Goal: Transaction & Acquisition: Purchase product/service

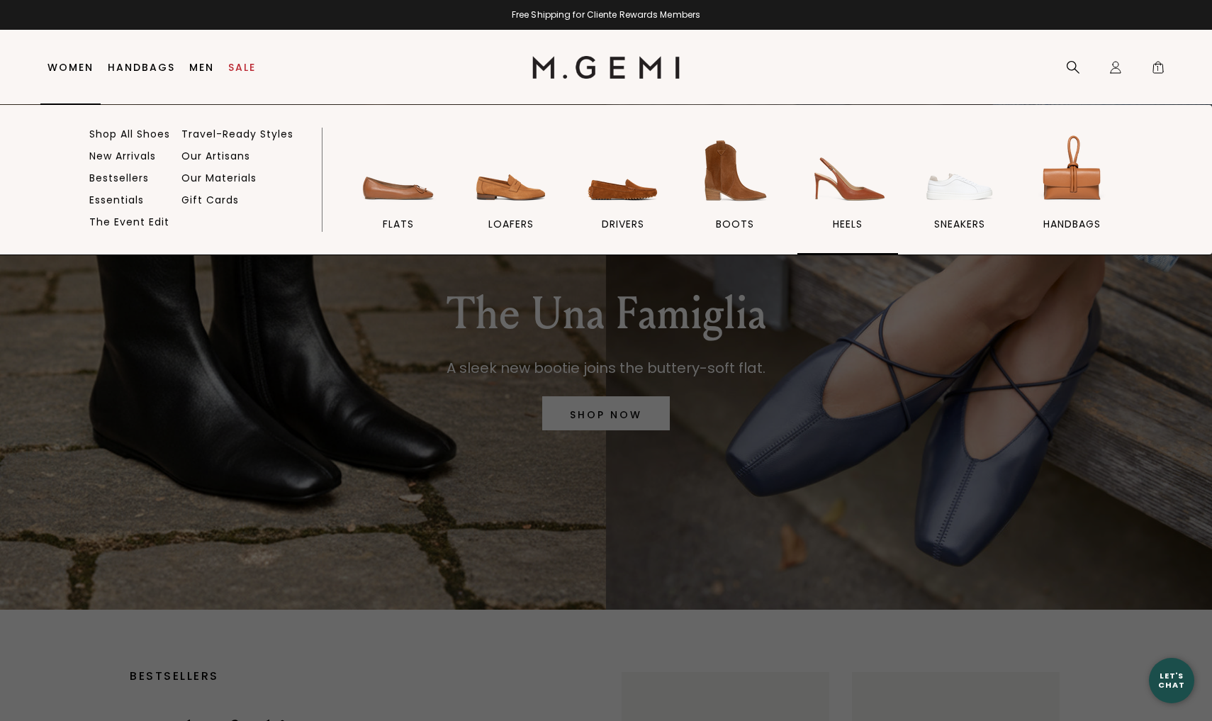
click at [853, 221] on span "heels" at bounding box center [848, 224] width 30 height 13
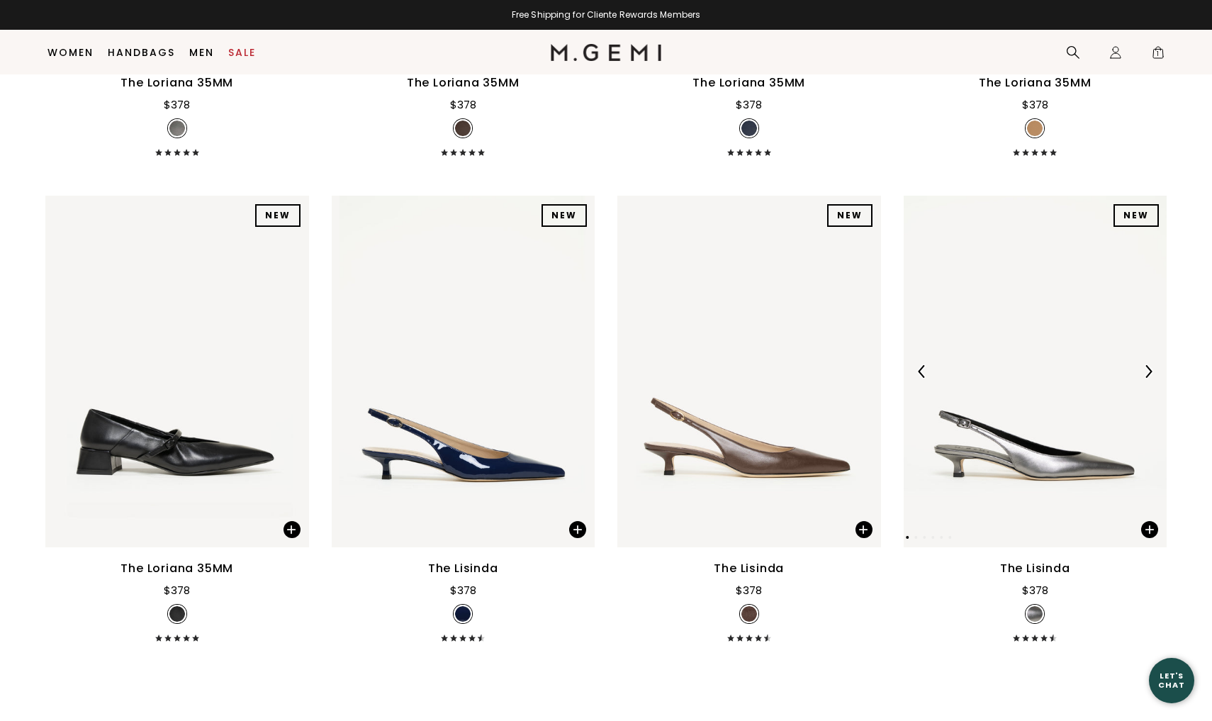
scroll to position [1092, 0]
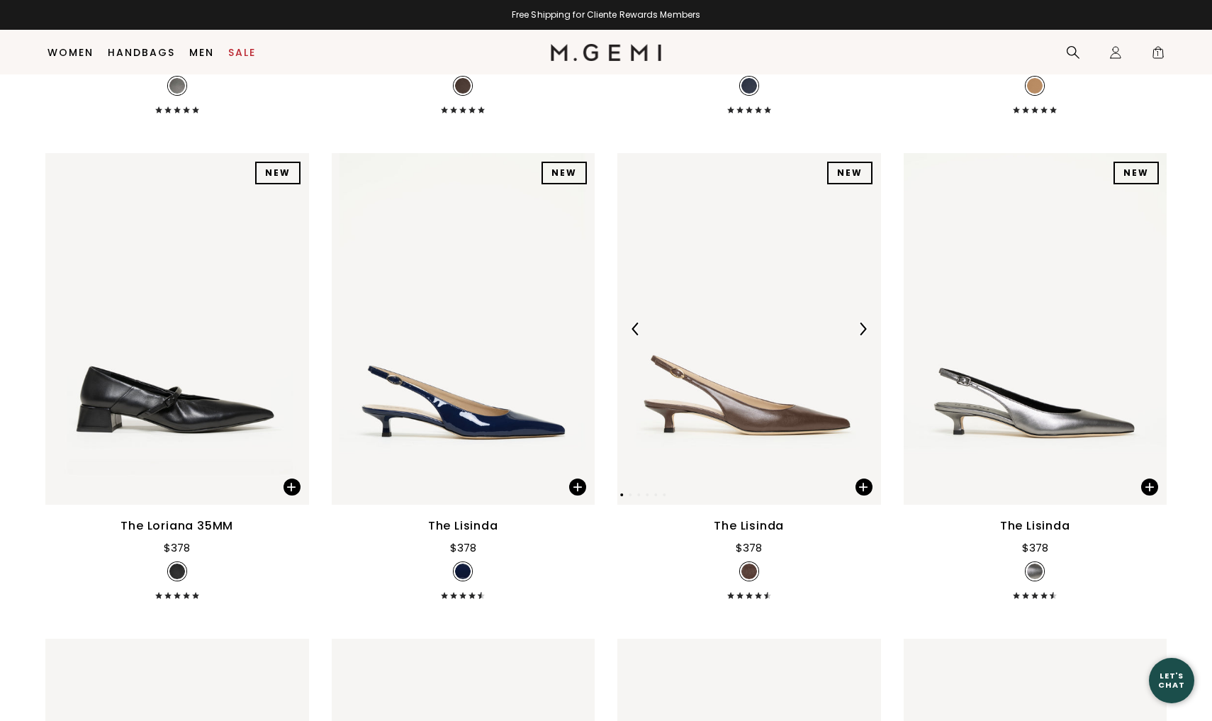
click at [802, 437] on img at bounding box center [749, 329] width 264 height 352
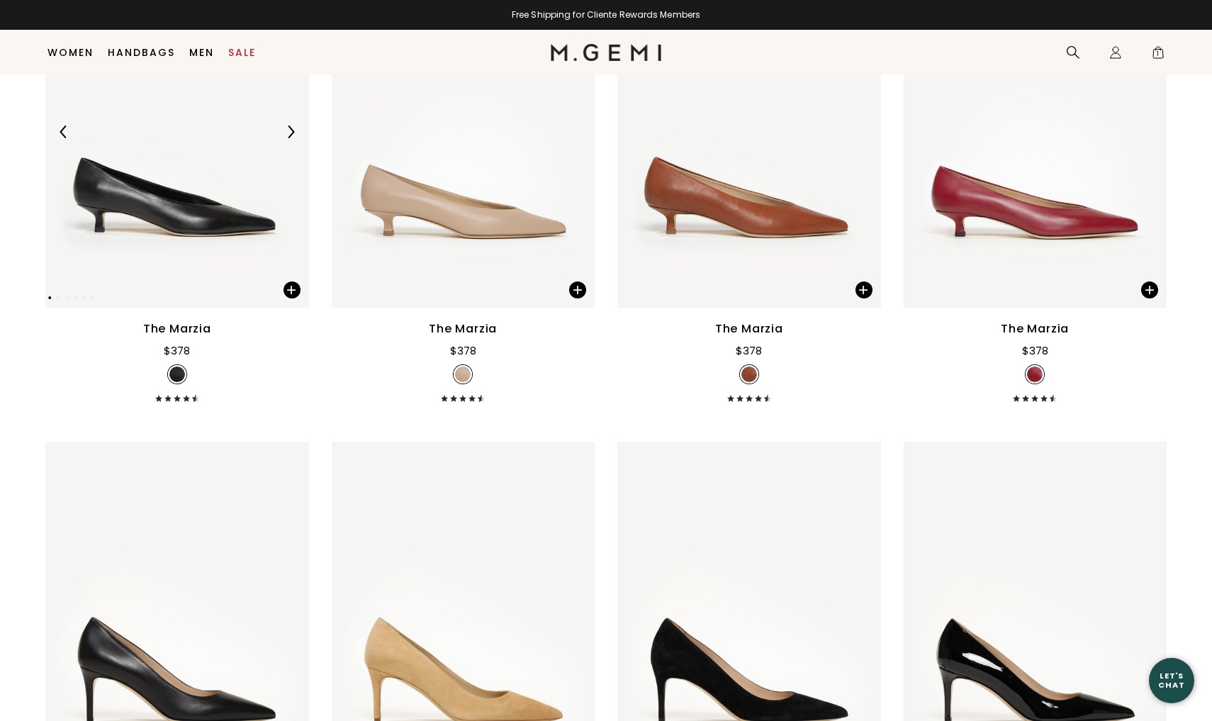
scroll to position [3234, 0]
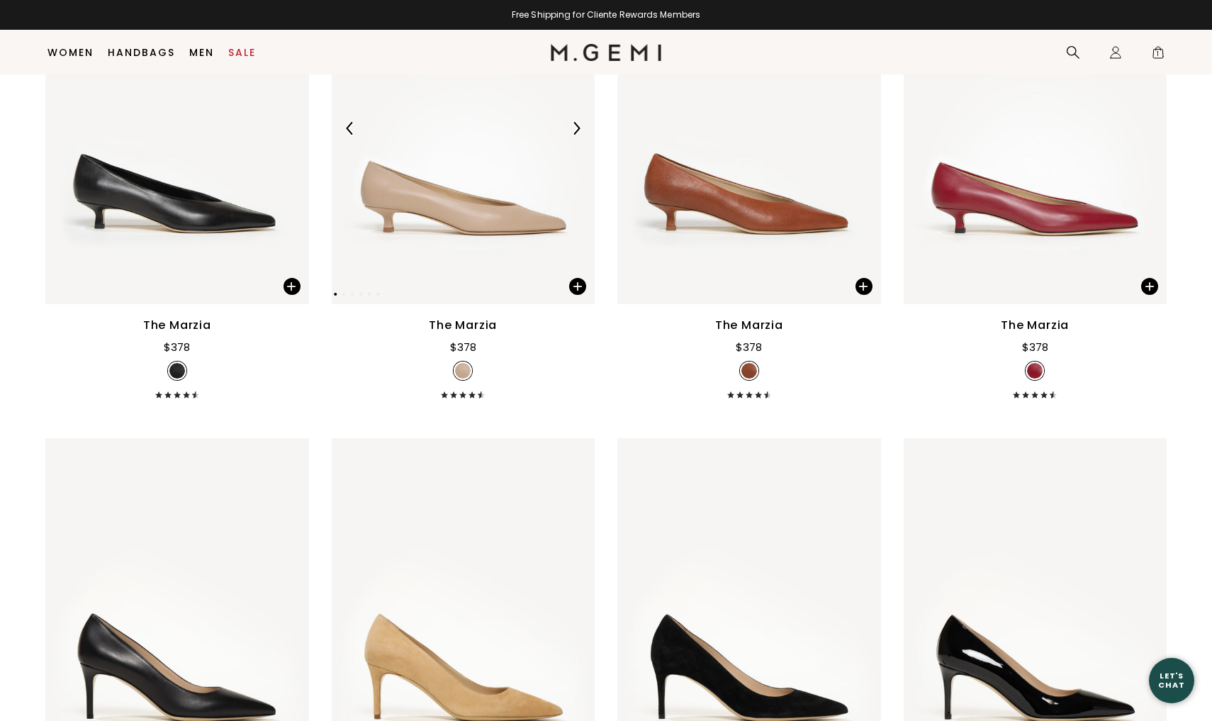
click at [578, 135] on img at bounding box center [576, 128] width 13 height 13
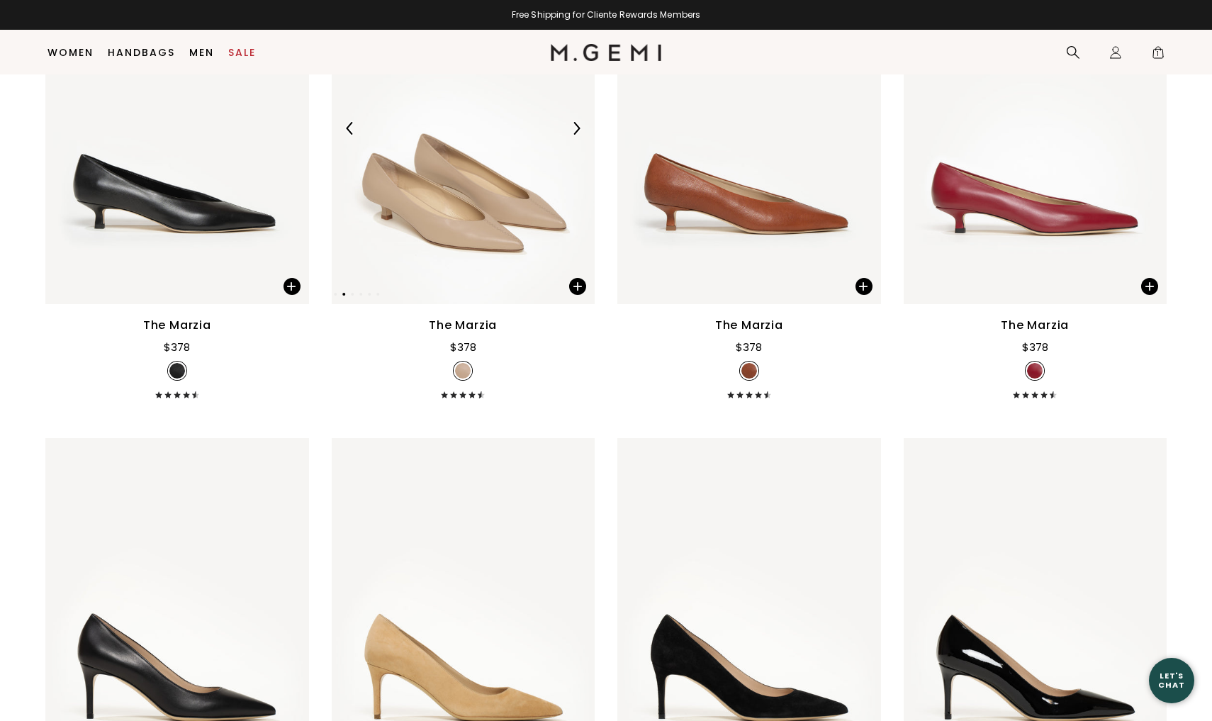
click at [578, 135] on img at bounding box center [576, 128] width 13 height 13
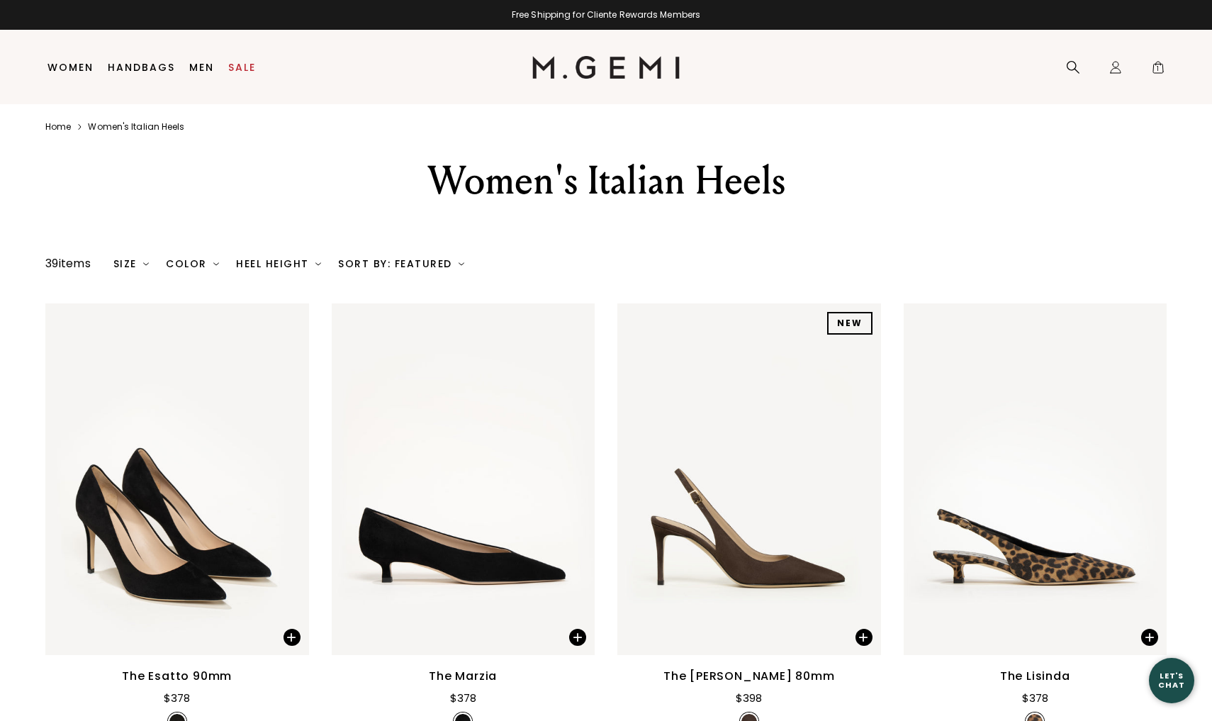
scroll to position [0, 0]
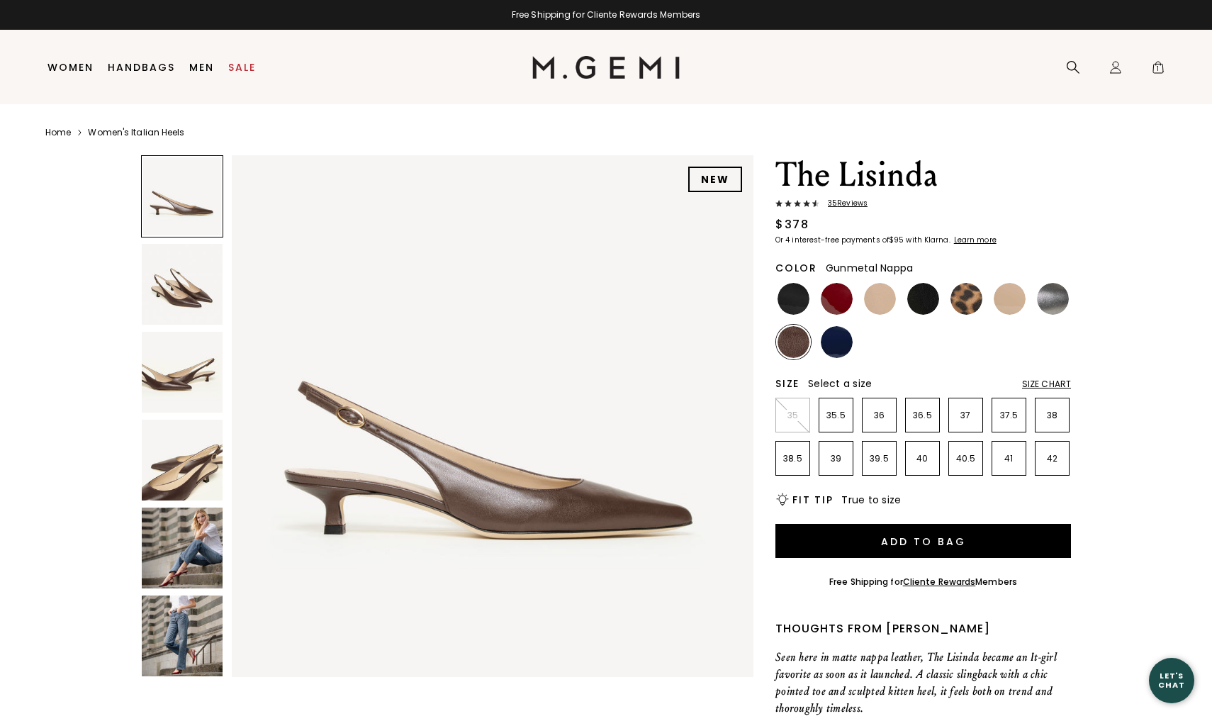
click at [1050, 301] on img at bounding box center [1053, 299] width 32 height 32
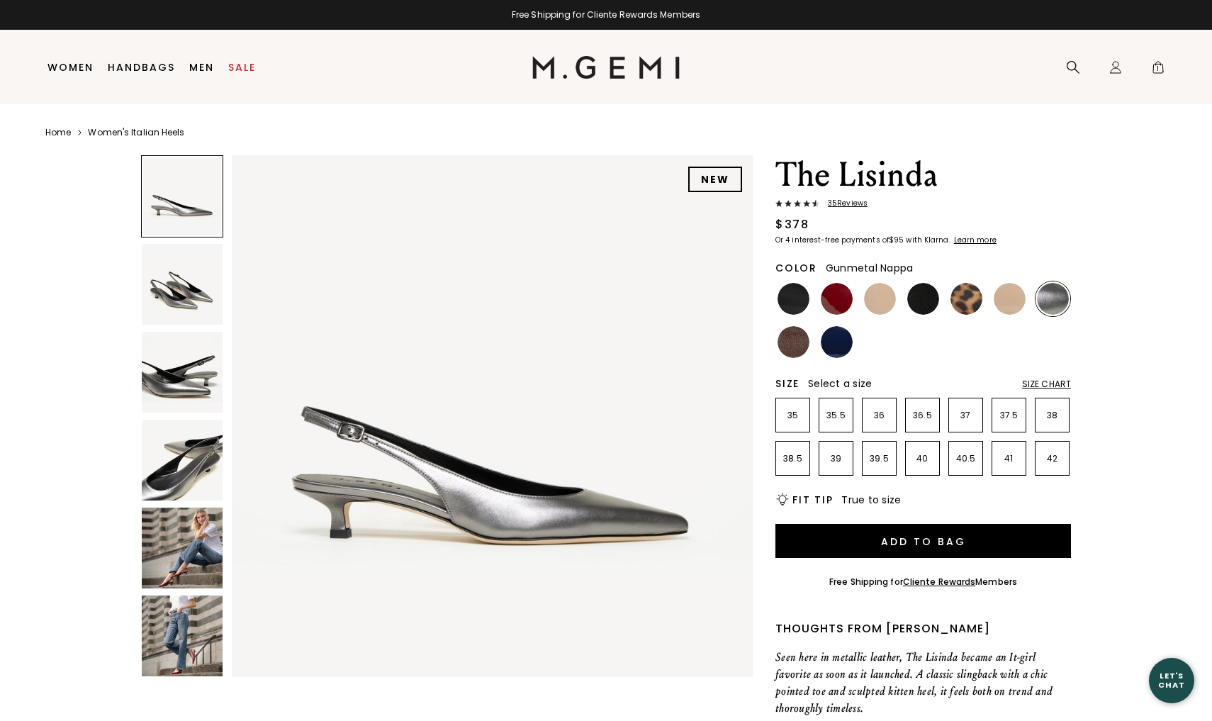
click at [184, 469] on img at bounding box center [182, 460] width 81 height 81
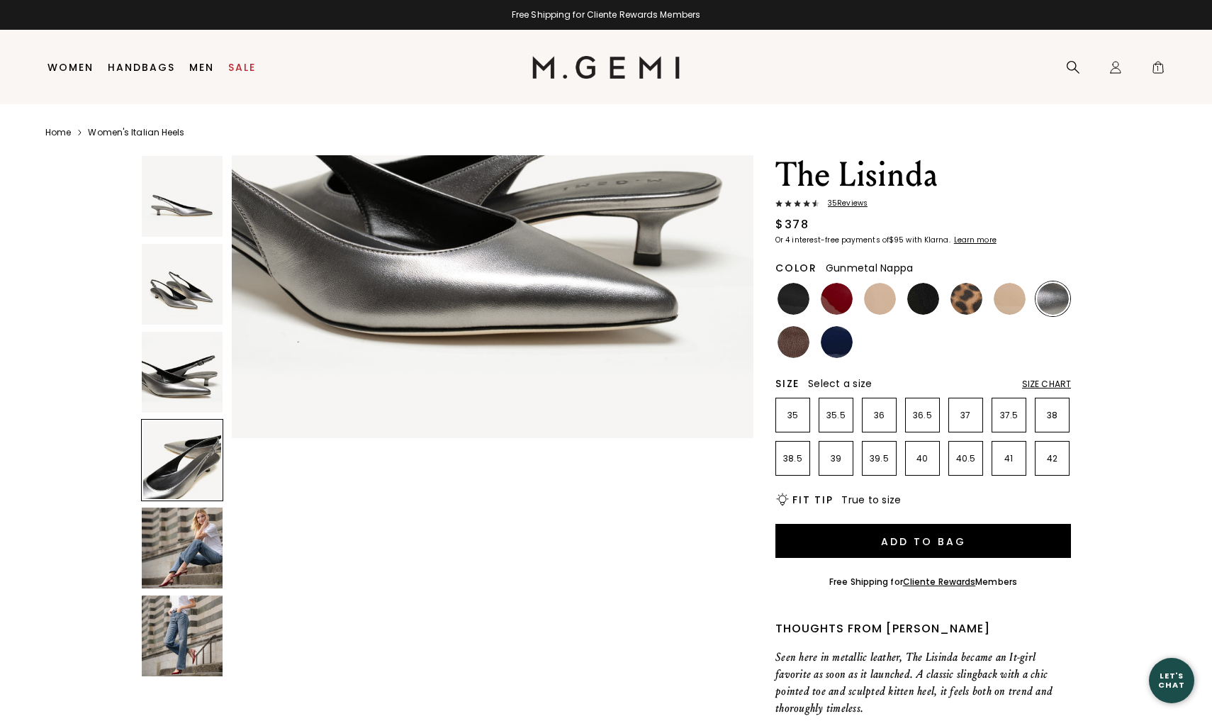
scroll to position [1608, 0]
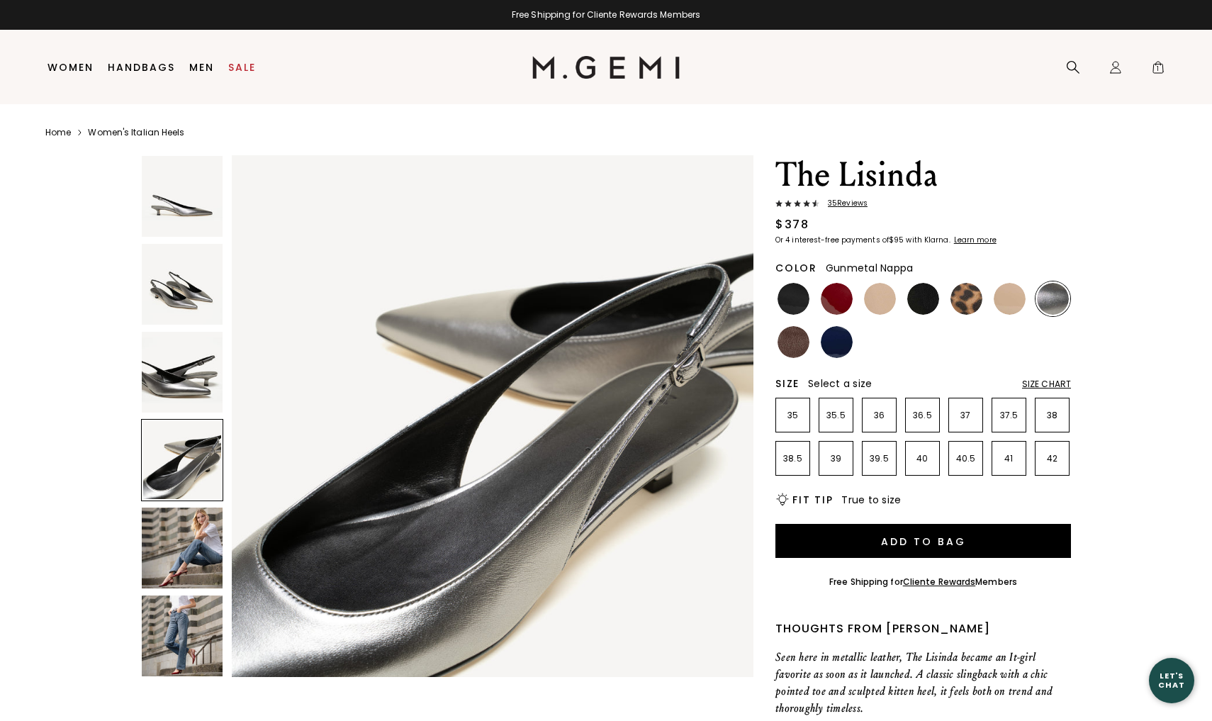
click at [196, 288] on img at bounding box center [182, 284] width 81 height 81
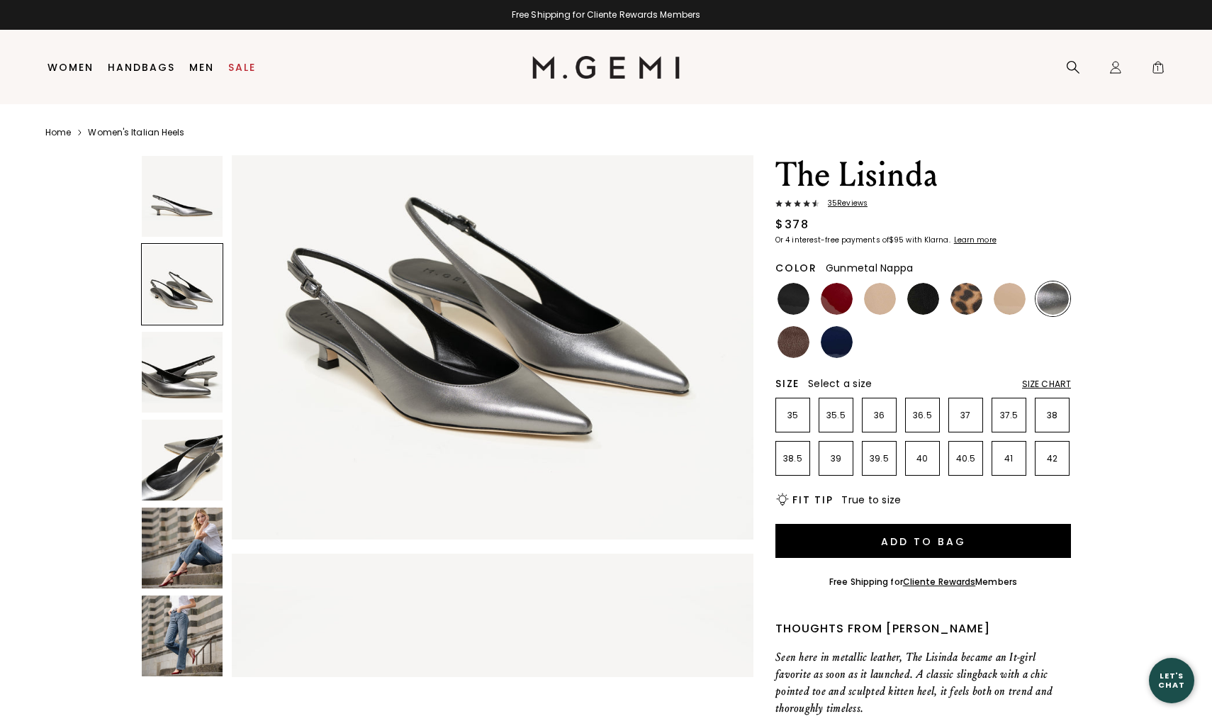
scroll to position [536, 0]
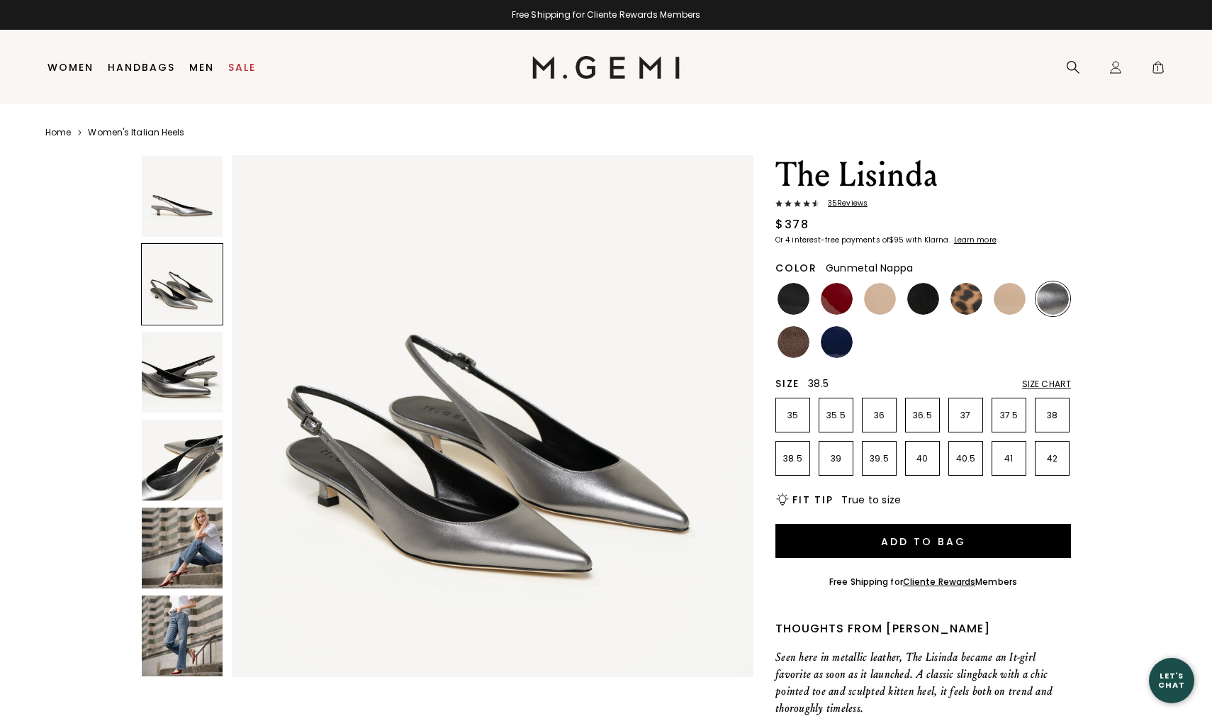
click at [797, 459] on p "38.5" at bounding box center [792, 458] width 33 height 11
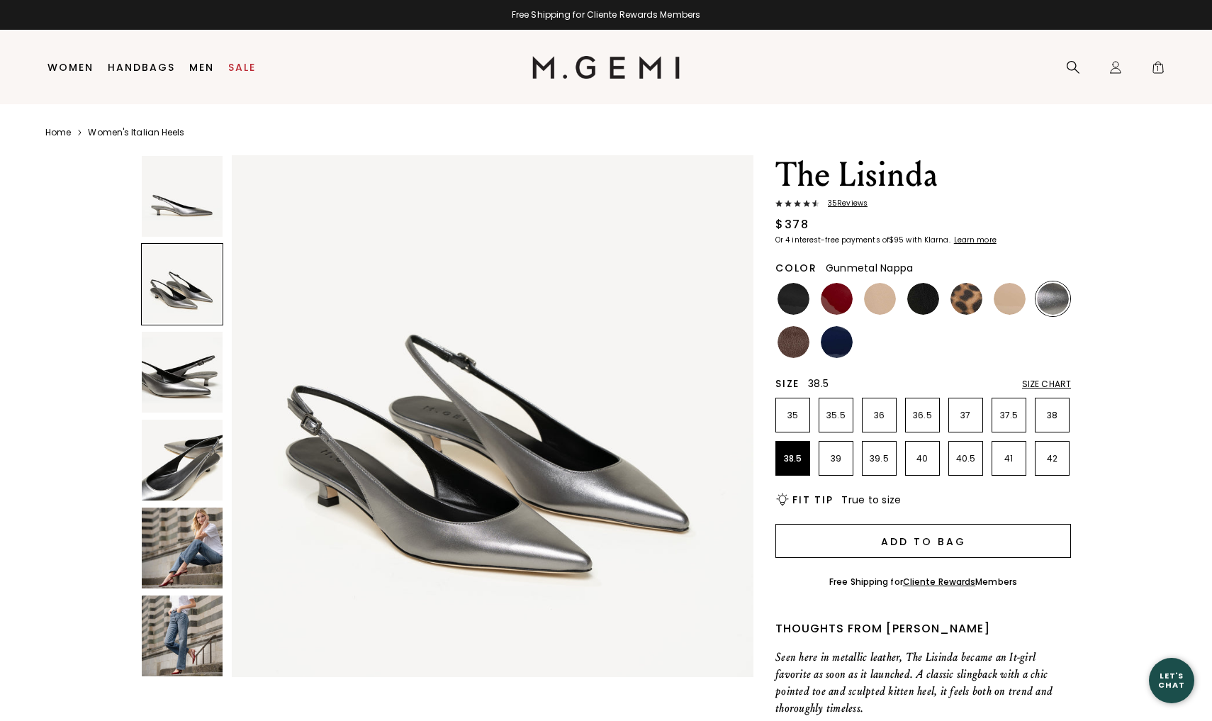
click at [871, 542] on button "Add to Bag" at bounding box center [923, 541] width 296 height 34
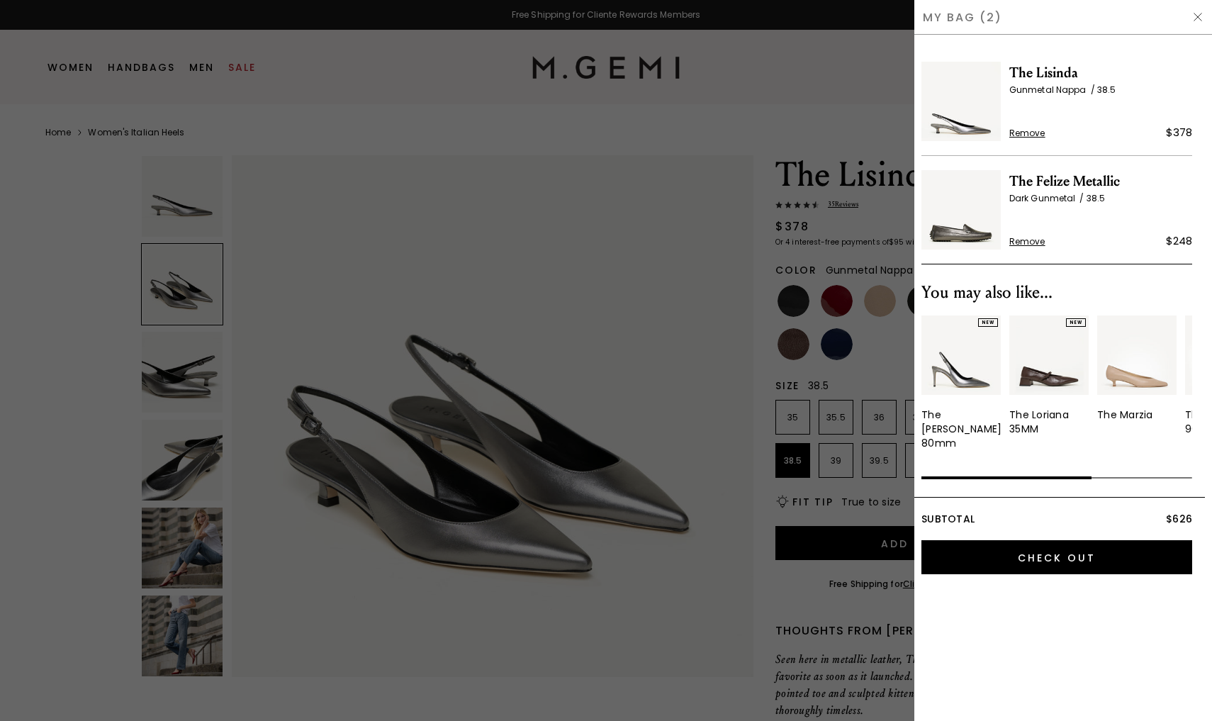
click at [518, 620] on div at bounding box center [606, 360] width 1212 height 721
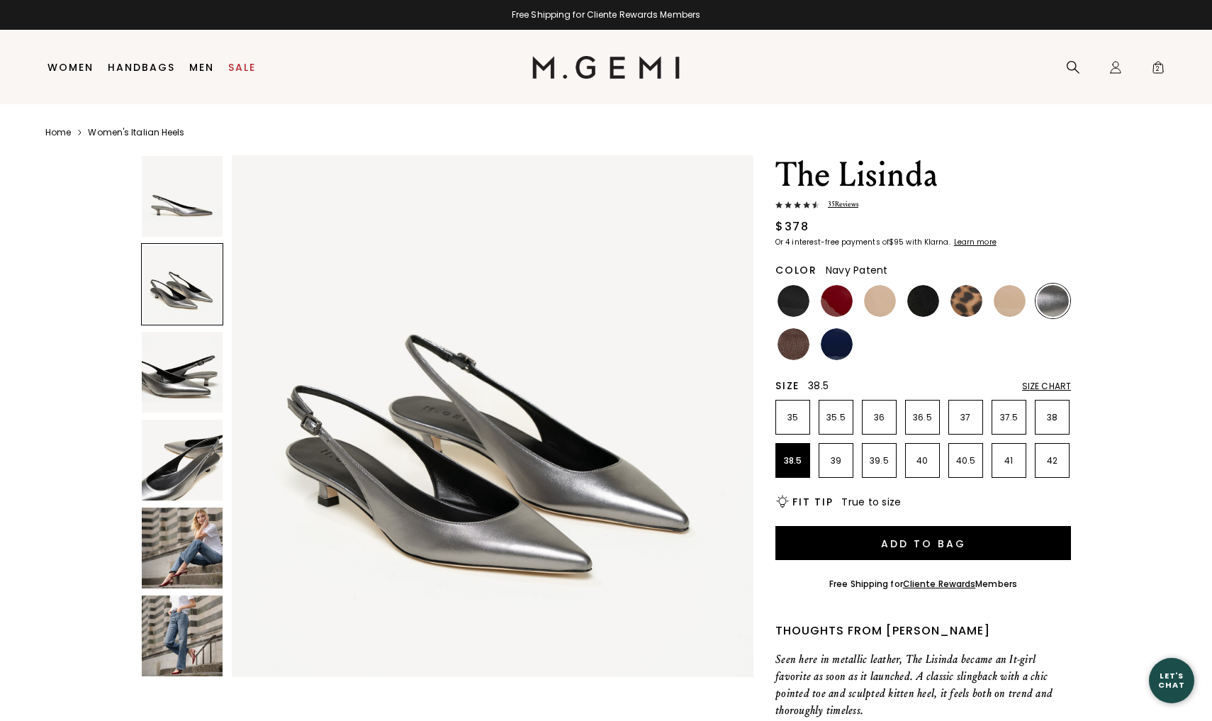
click at [846, 340] on img at bounding box center [837, 344] width 32 height 32
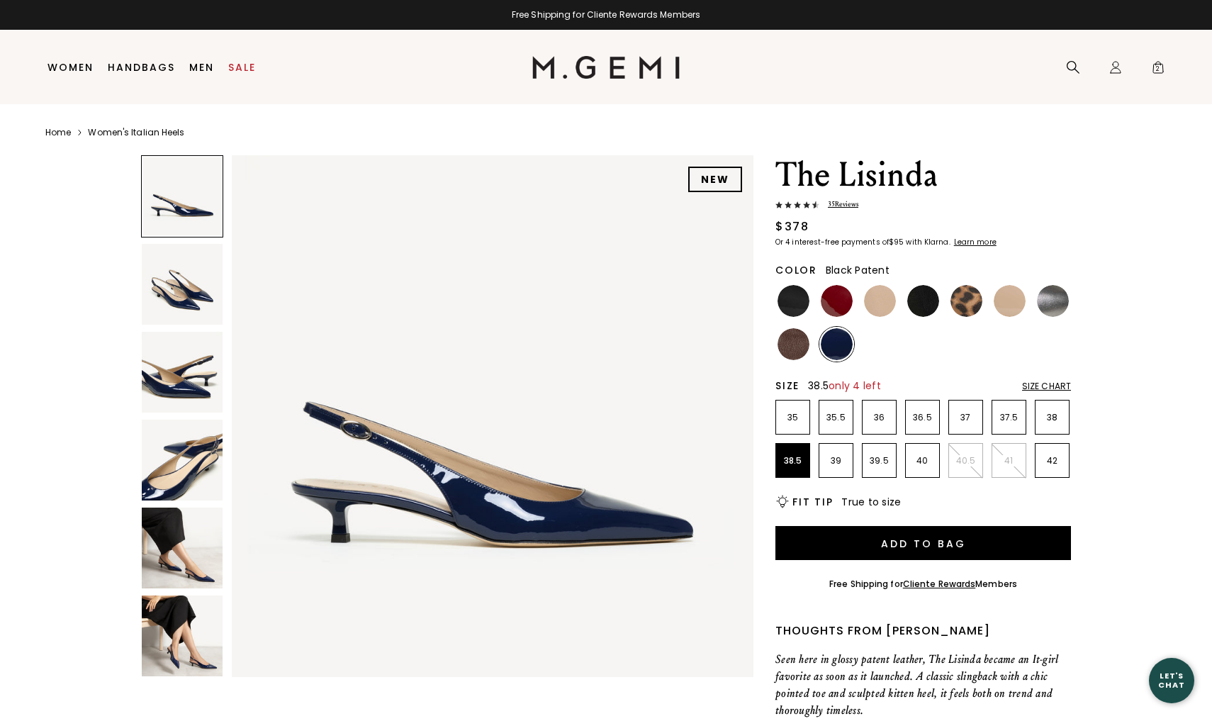
click at [798, 297] on img at bounding box center [794, 301] width 32 height 32
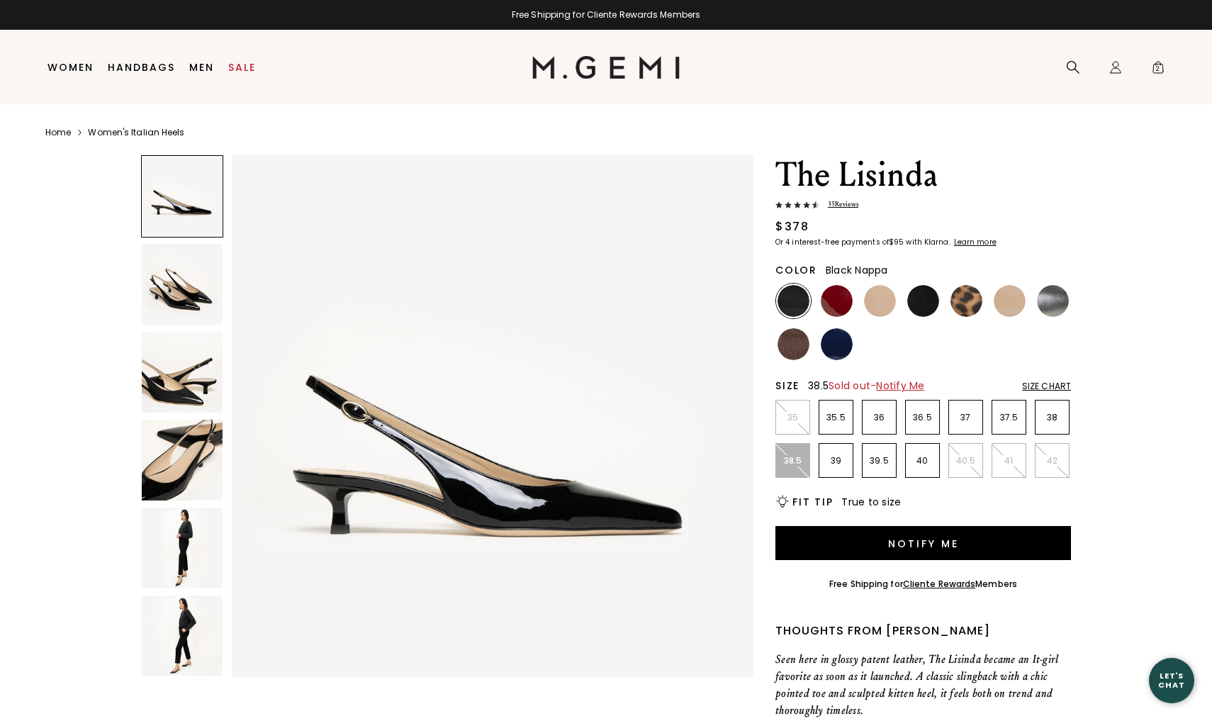
click at [926, 305] on img at bounding box center [923, 301] width 32 height 32
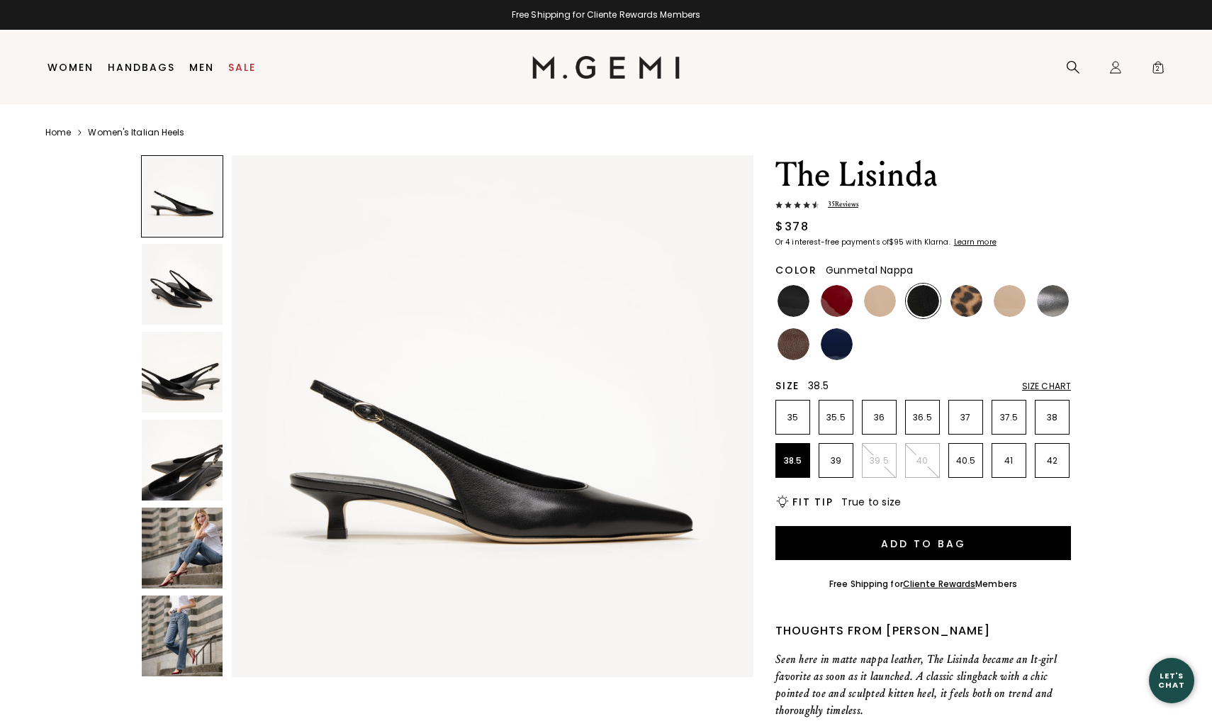
click at [1063, 303] on img at bounding box center [1053, 301] width 32 height 32
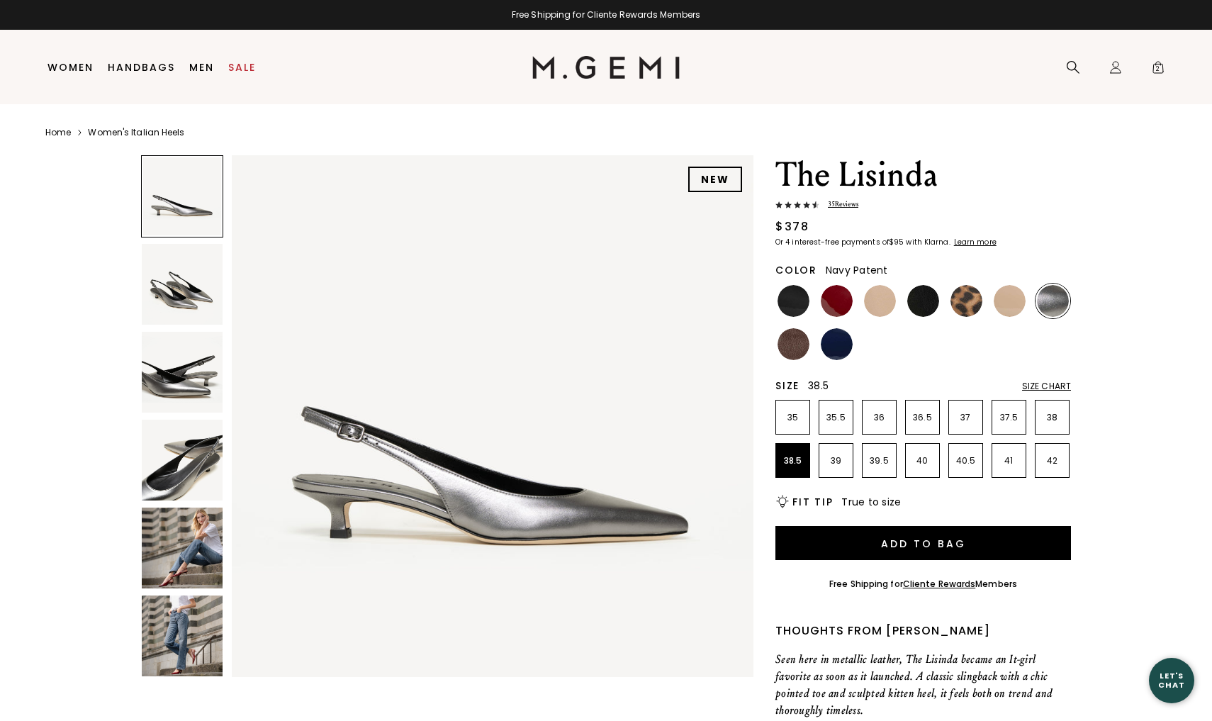
click at [835, 347] on img at bounding box center [837, 344] width 32 height 32
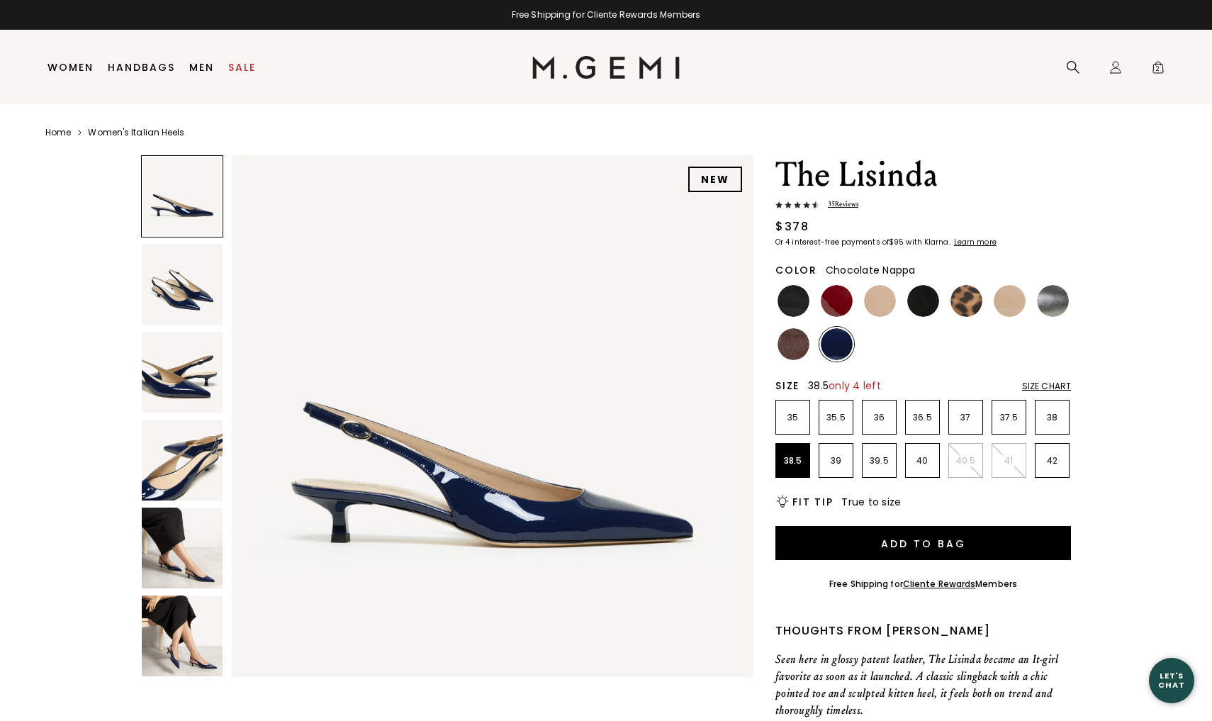
click at [787, 345] on img at bounding box center [794, 344] width 32 height 32
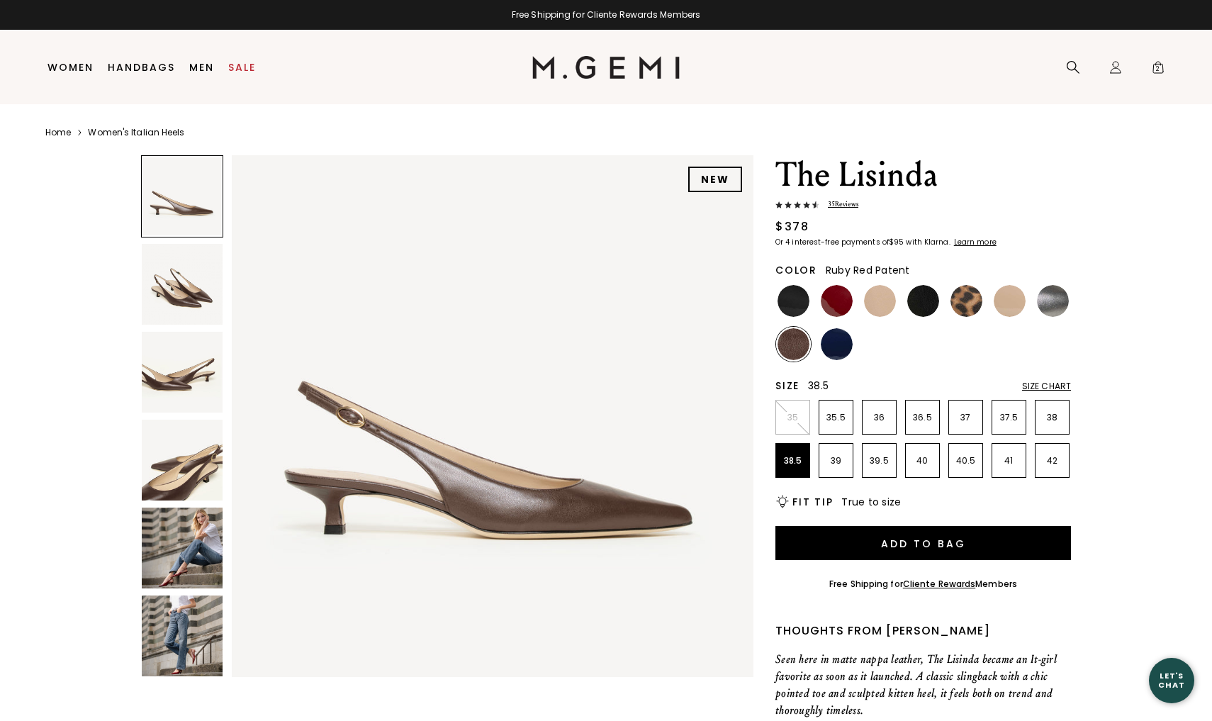
click at [832, 306] on img at bounding box center [837, 301] width 32 height 32
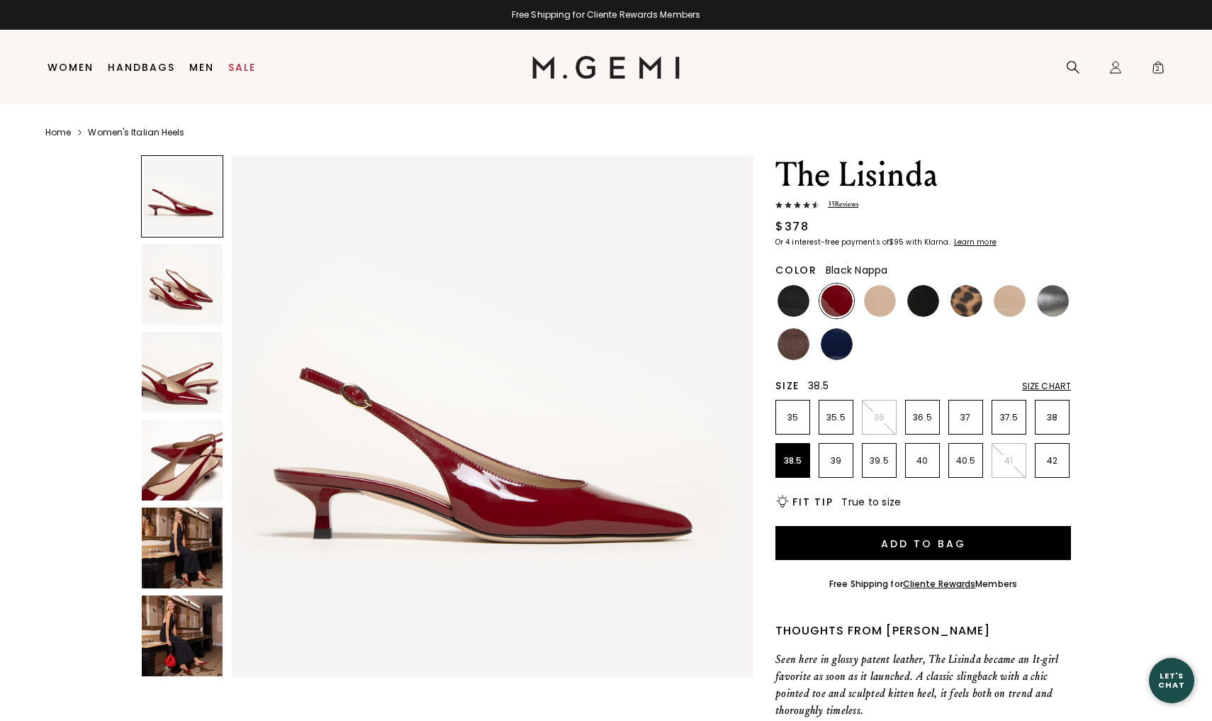
click at [929, 302] on img at bounding box center [923, 301] width 32 height 32
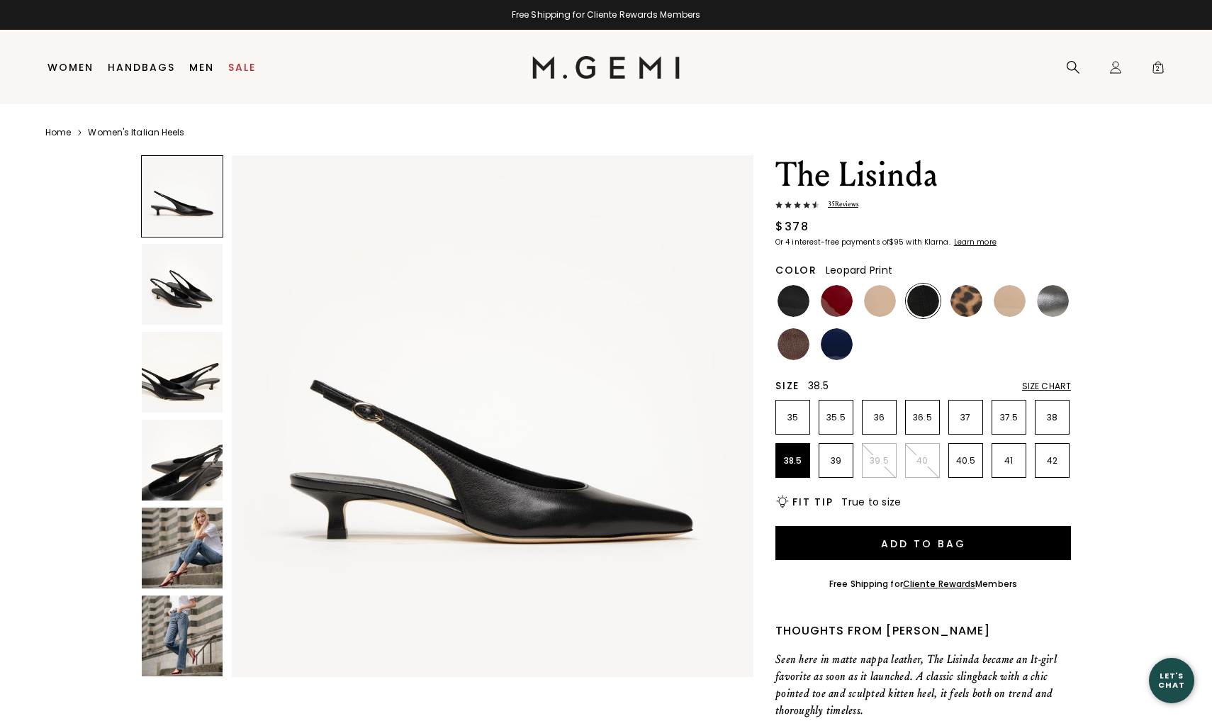
click at [966, 302] on img at bounding box center [967, 301] width 32 height 32
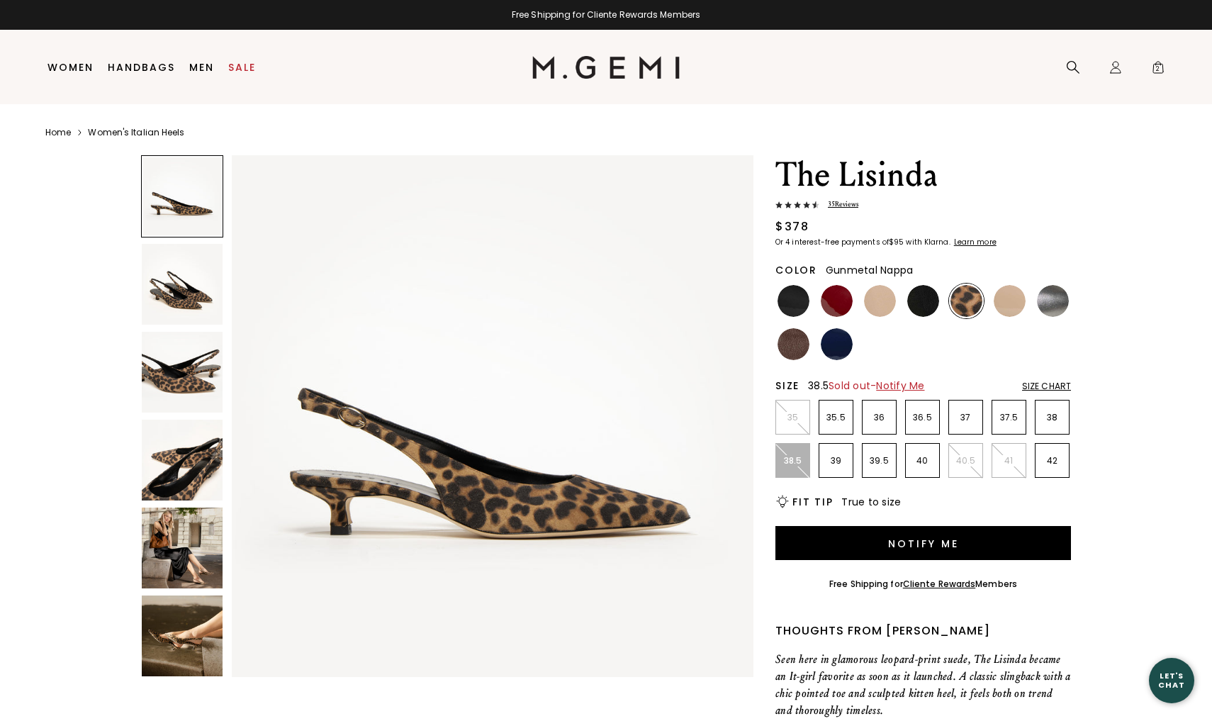
click at [1059, 298] on img at bounding box center [1053, 301] width 32 height 32
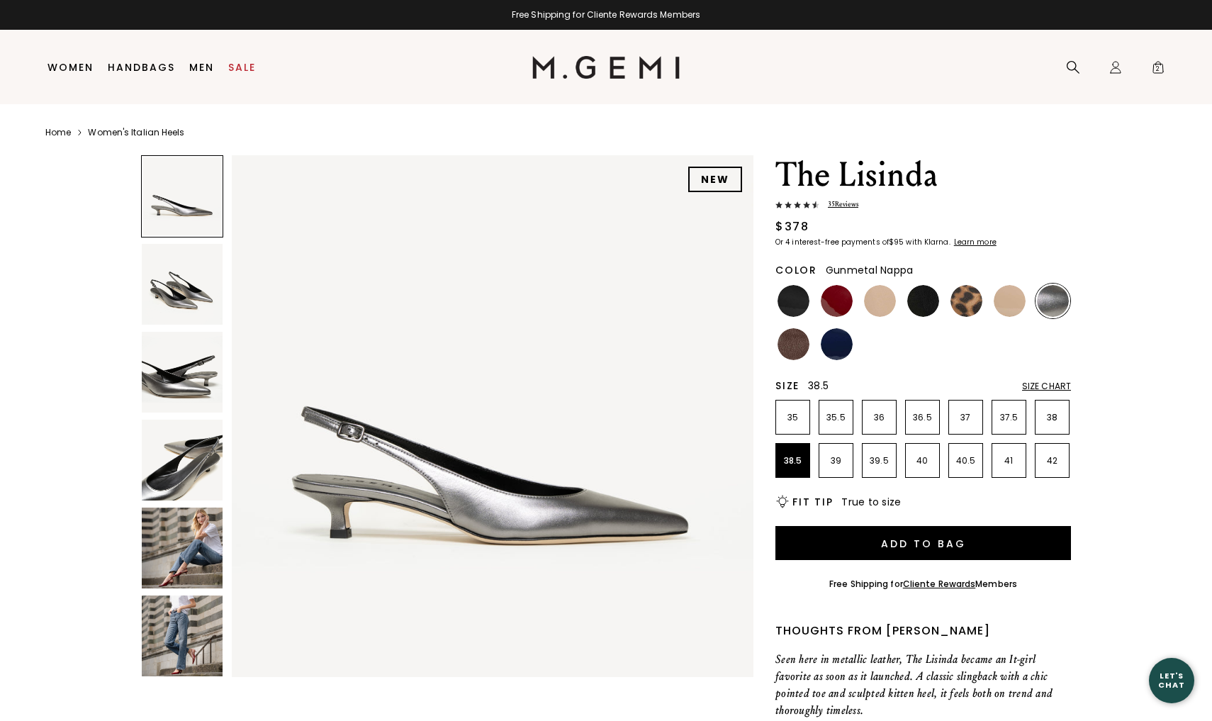
click at [189, 383] on img at bounding box center [182, 372] width 81 height 81
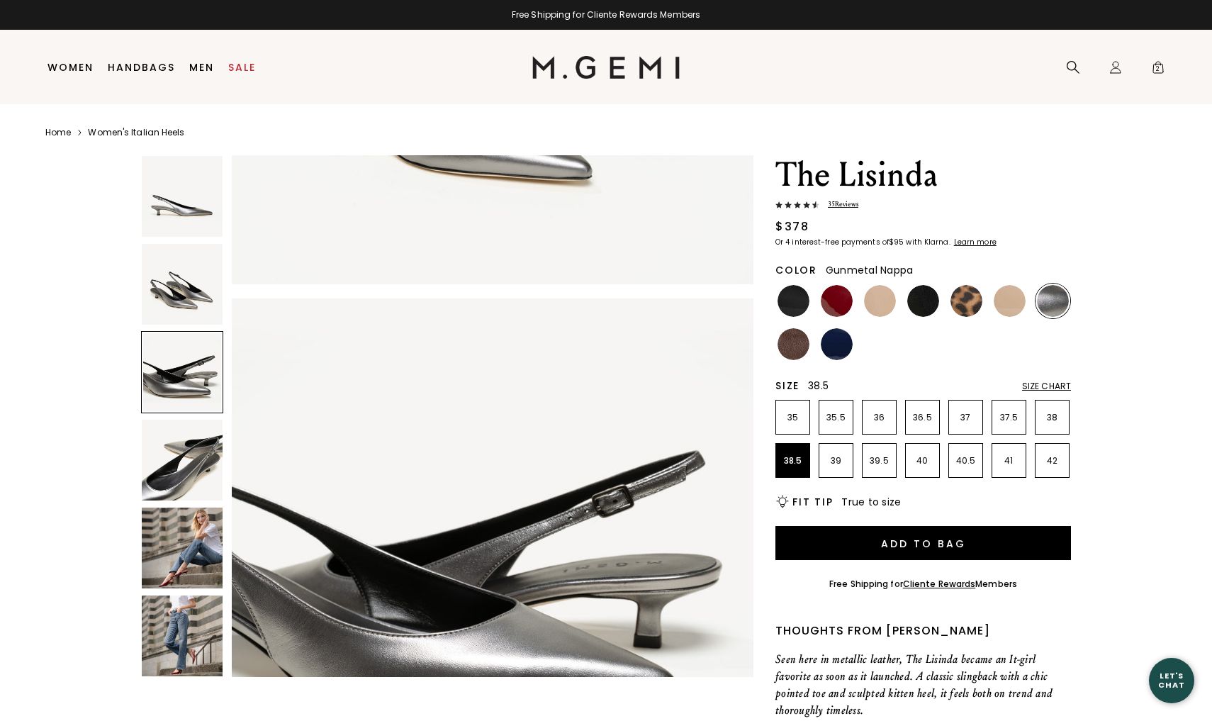
scroll to position [1072, 0]
